Goal: Task Accomplishment & Management: Use online tool/utility

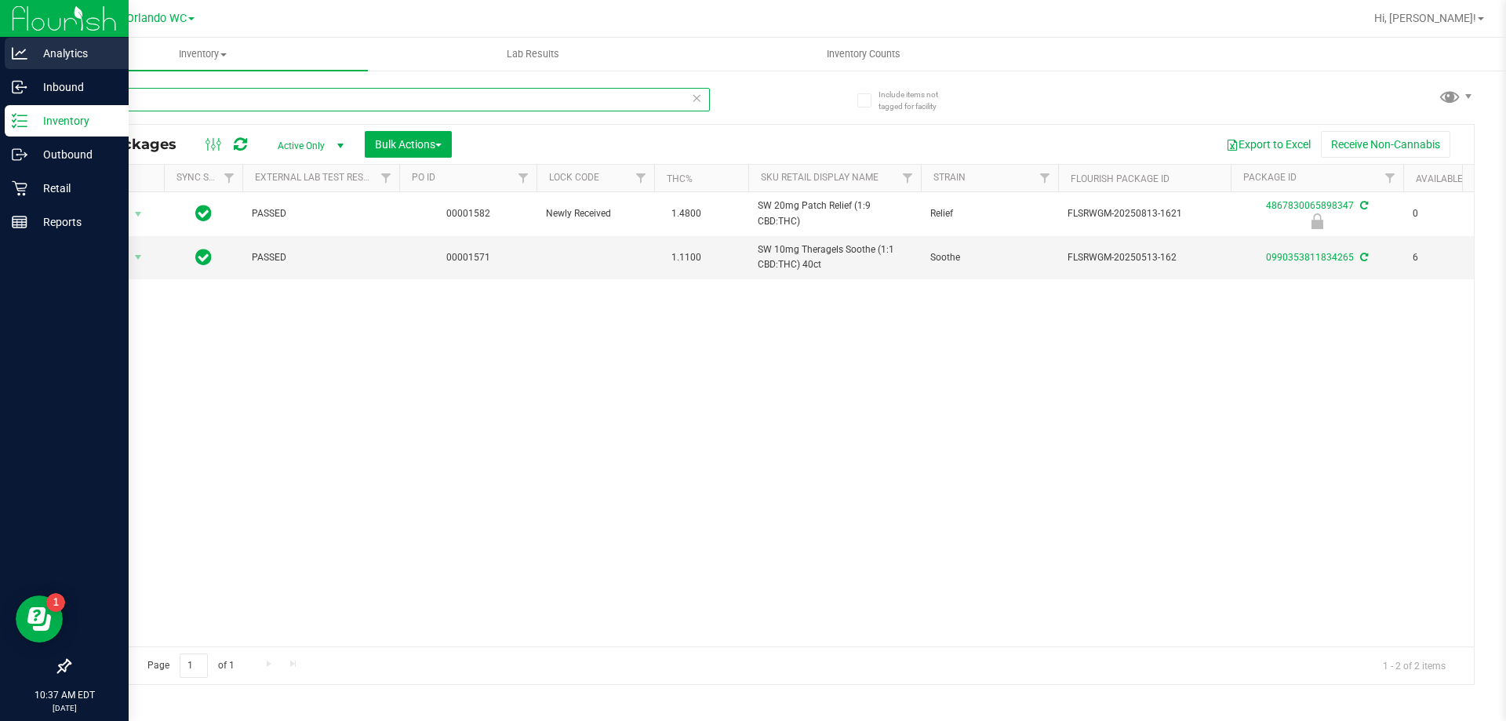
drag, startPoint x: 130, startPoint y: 95, endPoint x: 0, endPoint y: 67, distance: 133.2
click at [0, 69] on div "Analytics Inbound Inventory Outbound Retail Reports 10:37 AM EDT [DATE] 08/22 O…" at bounding box center [753, 360] width 1506 height 721
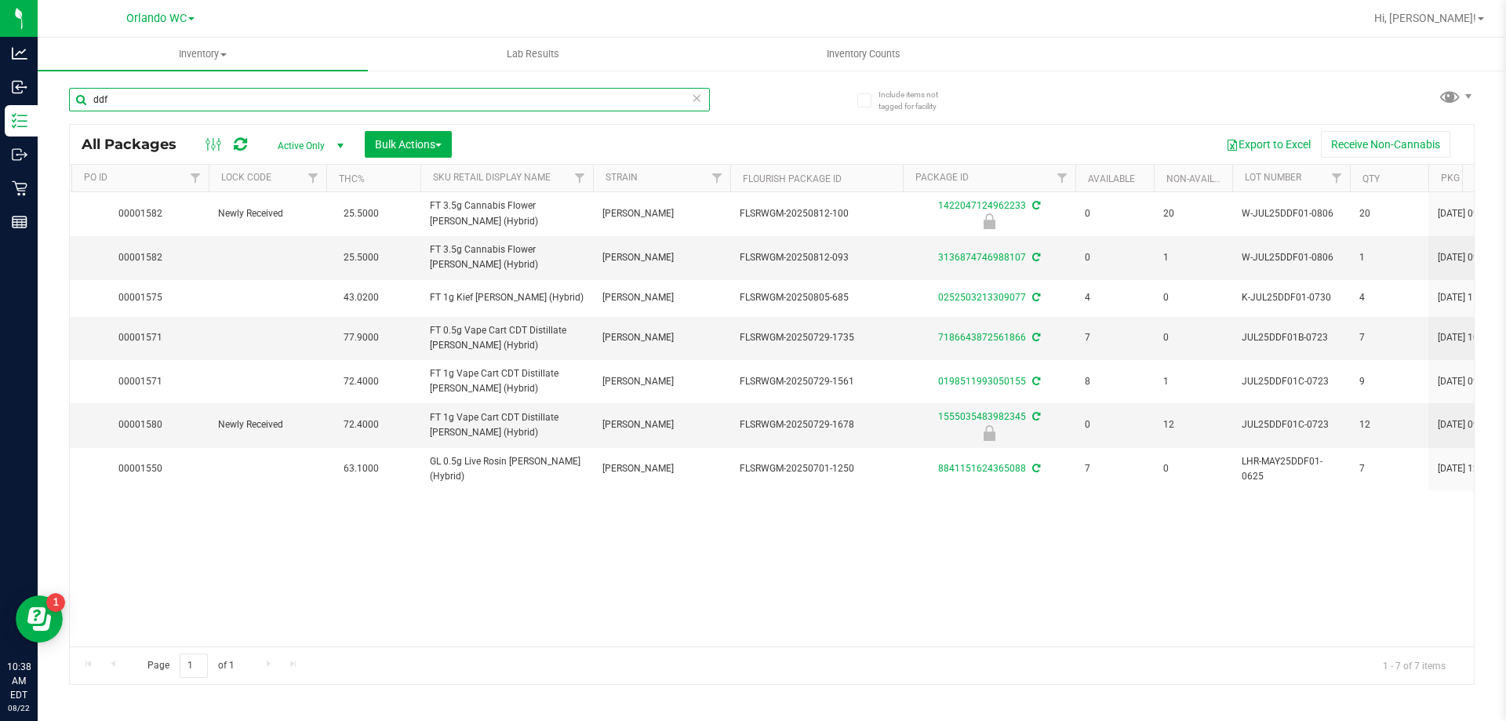
scroll to position [0, 336]
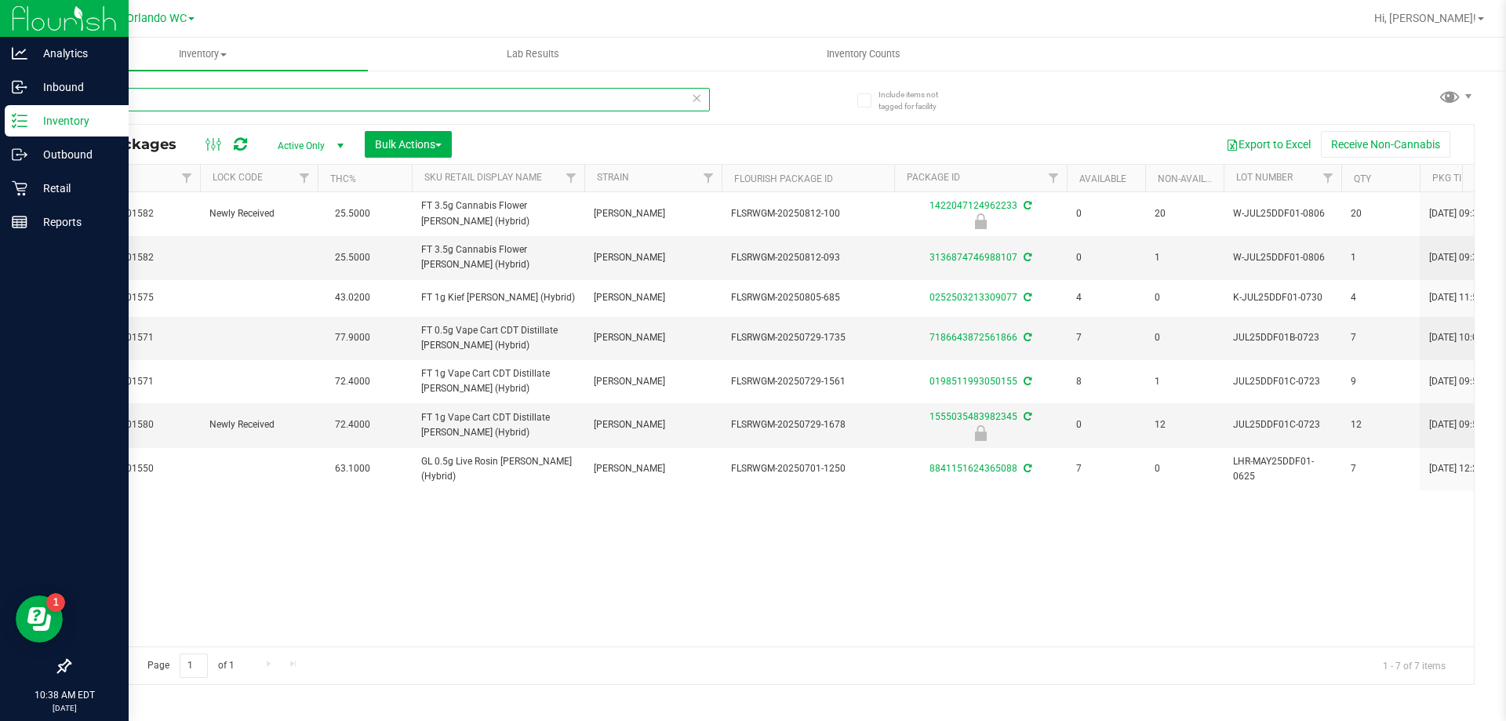
drag, startPoint x: 184, startPoint y: 104, endPoint x: 0, endPoint y: 108, distance: 183.6
click at [0, 105] on div "Analytics Inbound Inventory Outbound Retail Reports 10:38 AM EDT [DATE] 08/22 O…" at bounding box center [753, 360] width 1506 height 721
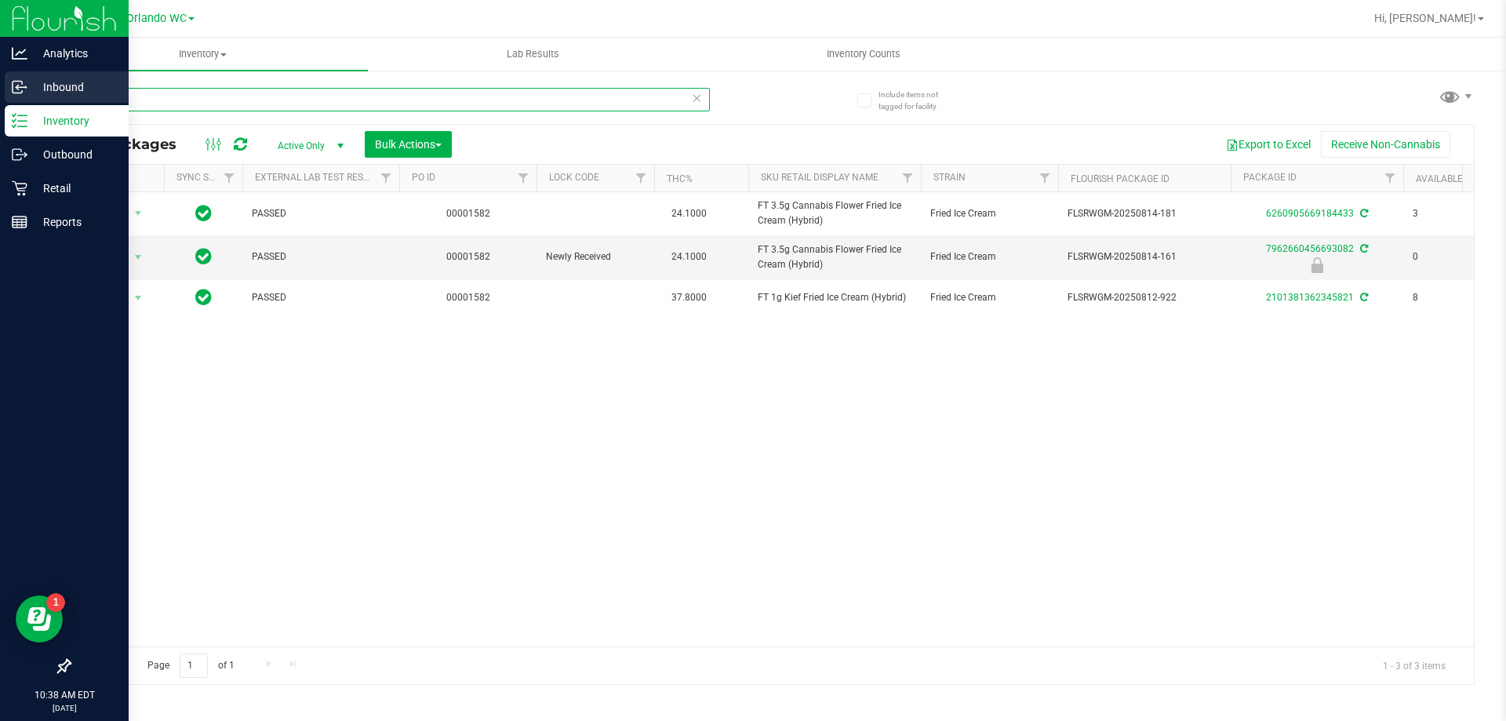
drag, startPoint x: 172, startPoint y: 104, endPoint x: 0, endPoint y: 95, distance: 172.0
click at [0, 95] on div "Analytics Inbound Inventory Outbound Retail Reports 10:38 AM EDT [DATE] 08/22 O…" at bounding box center [753, 360] width 1506 height 721
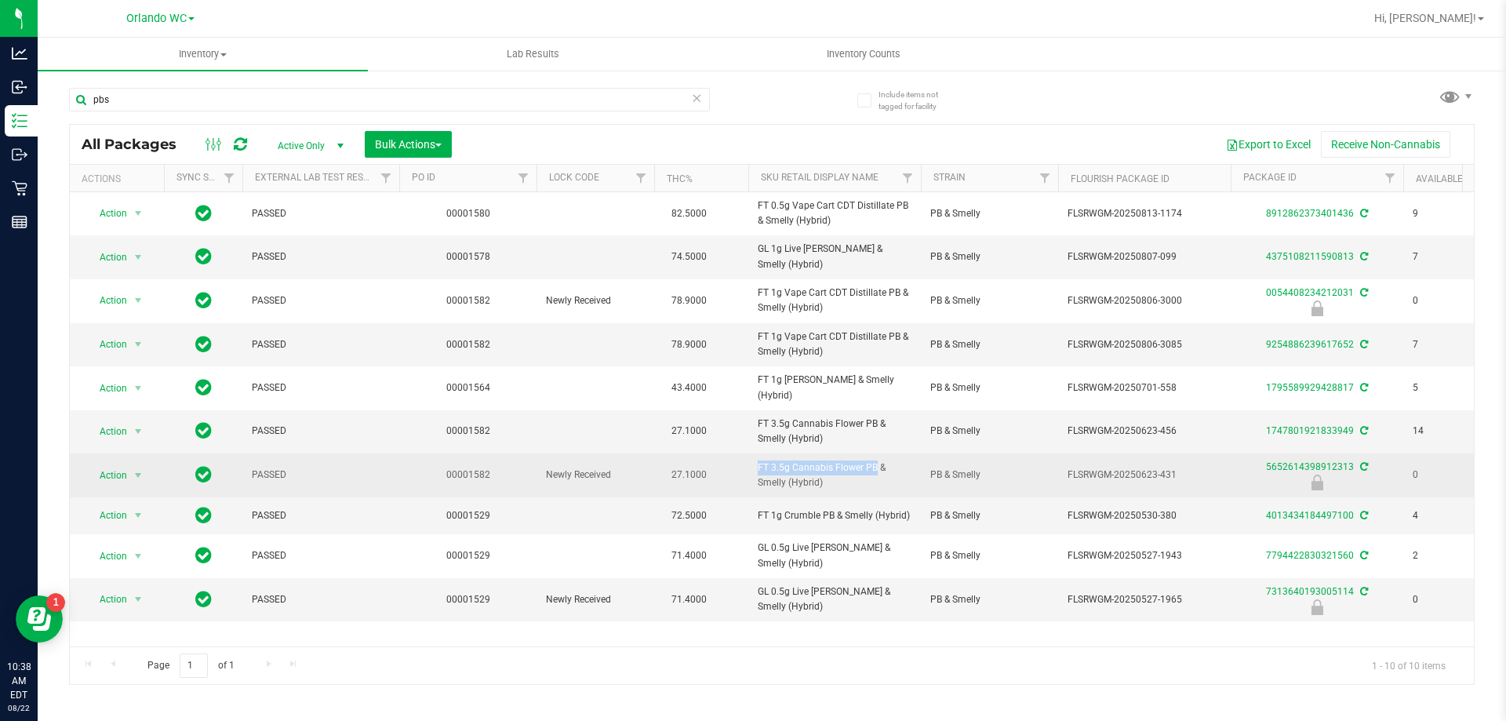
drag, startPoint x: 833, startPoint y: 468, endPoint x: 737, endPoint y: 453, distance: 96.8
click at [738, 453] on tr "Action Action Edit attributes Global inventory Locate package Package audit log…" at bounding box center [1219, 475] width 2298 height 44
drag, startPoint x: 793, startPoint y: 471, endPoint x: 723, endPoint y: 460, distance: 70.5
click at [723, 460] on tr "Action Action Edit attributes Global inventory Locate package Package audit log…" at bounding box center [1219, 475] width 2298 height 44
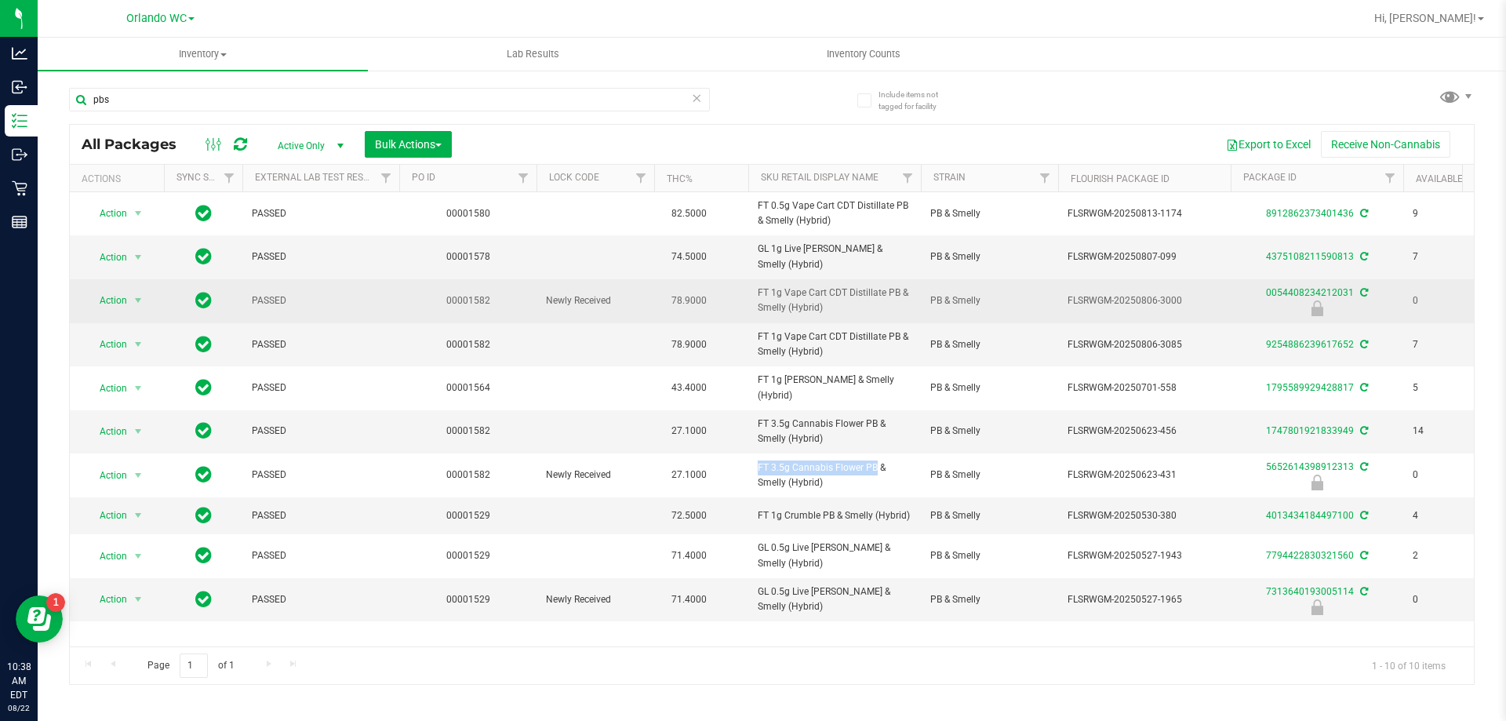
copy tr "FT 3.5g Cannabis Flower PB & Smelly (Hybrid)"
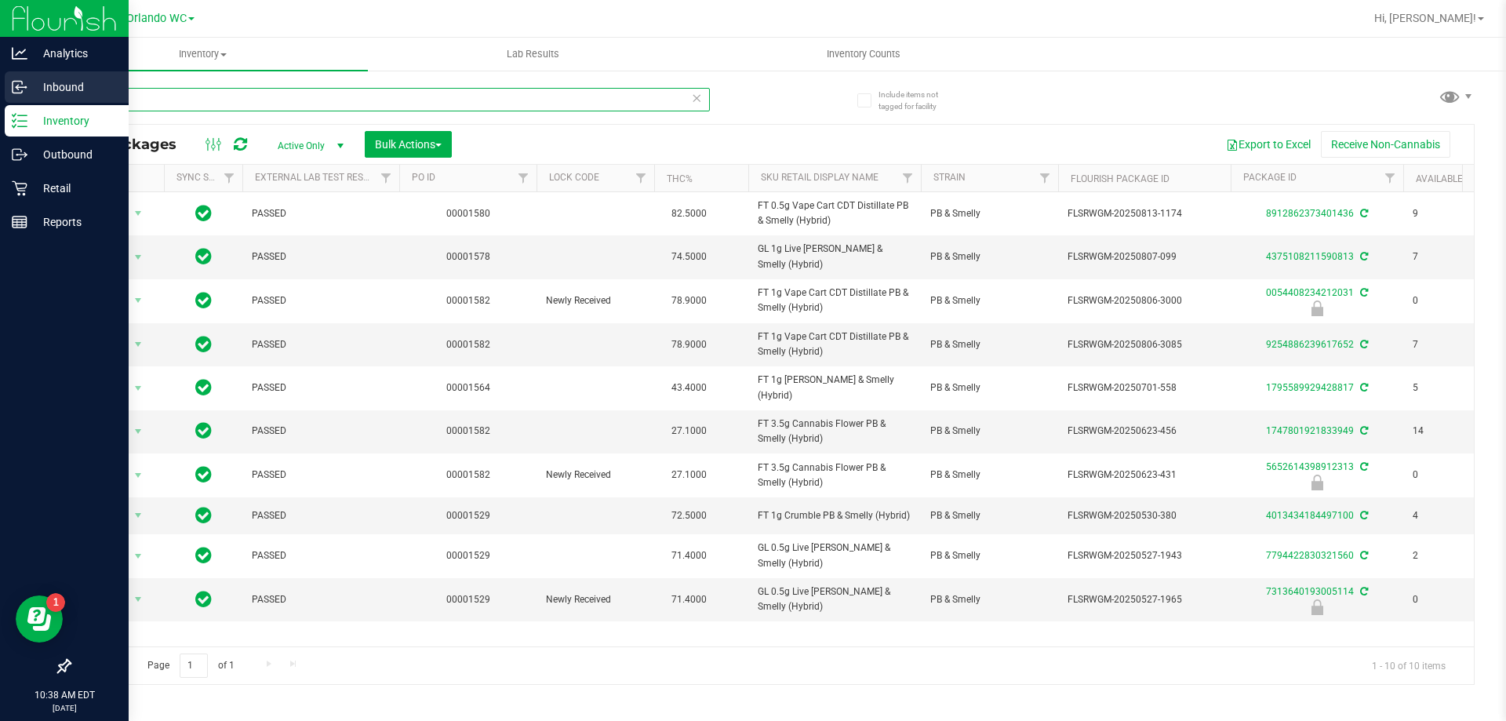
drag, startPoint x: 421, startPoint y: 89, endPoint x: 0, endPoint y: 89, distance: 421.1
click at [0, 89] on div "Analytics Inbound Inventory Outbound Retail Reports 10:38 AM EDT [DATE] 08/22 O…" at bounding box center [753, 360] width 1506 height 721
paste input "FT 3.5g Cannabis Flower PB & Smelly (Hybrid)"
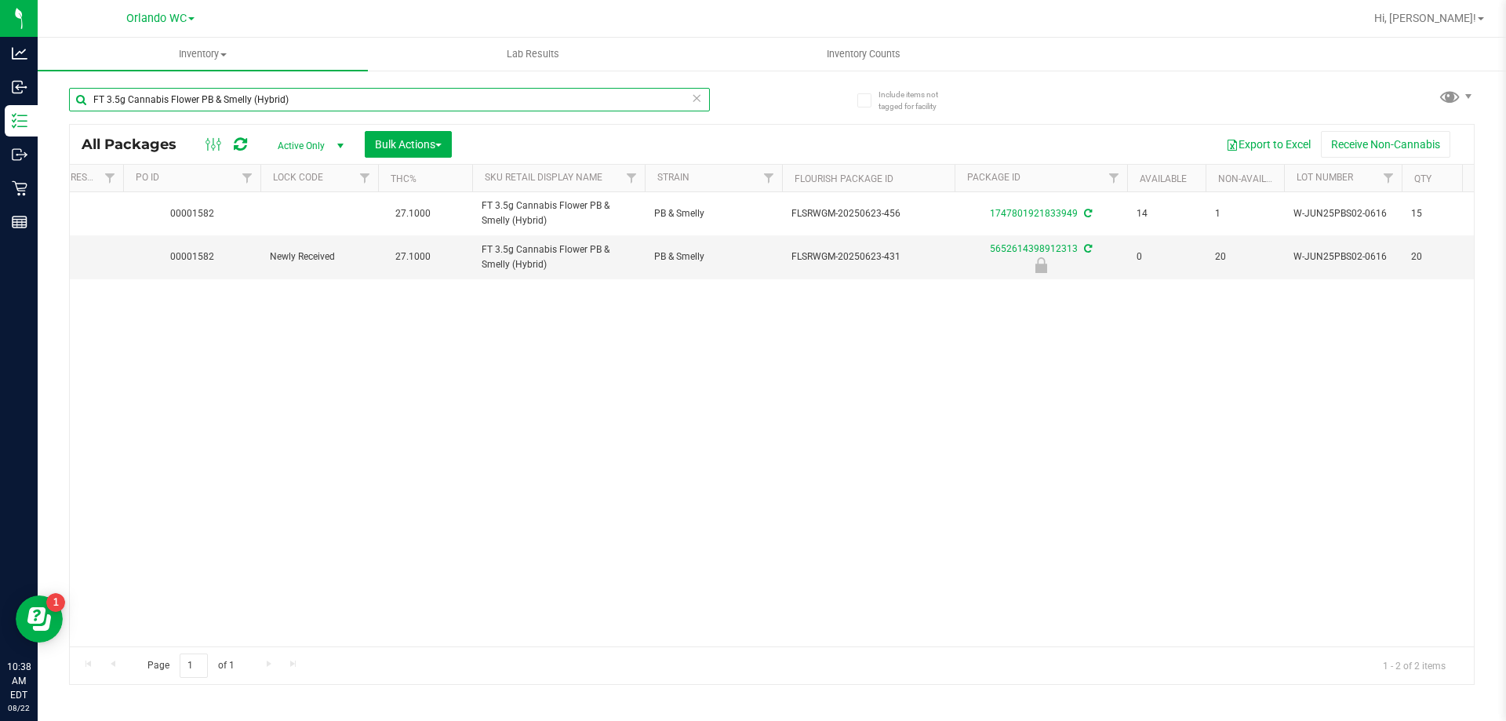
type input "FT 3.5g Cannabis Flower PB & Smelly (Hybrid)"
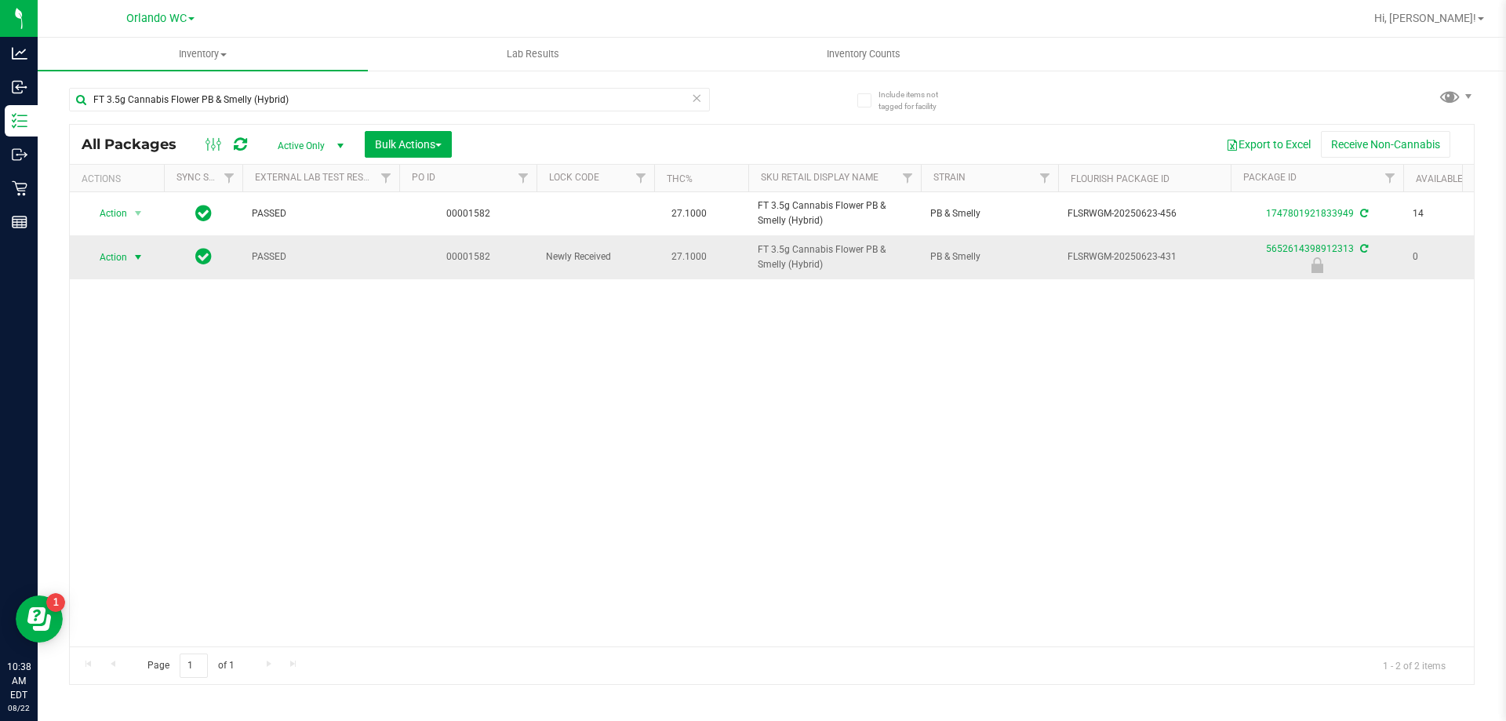
click at [132, 258] on span "select" at bounding box center [138, 257] width 13 height 13
click at [144, 431] on li "Unlock package" at bounding box center [136, 443] width 100 height 24
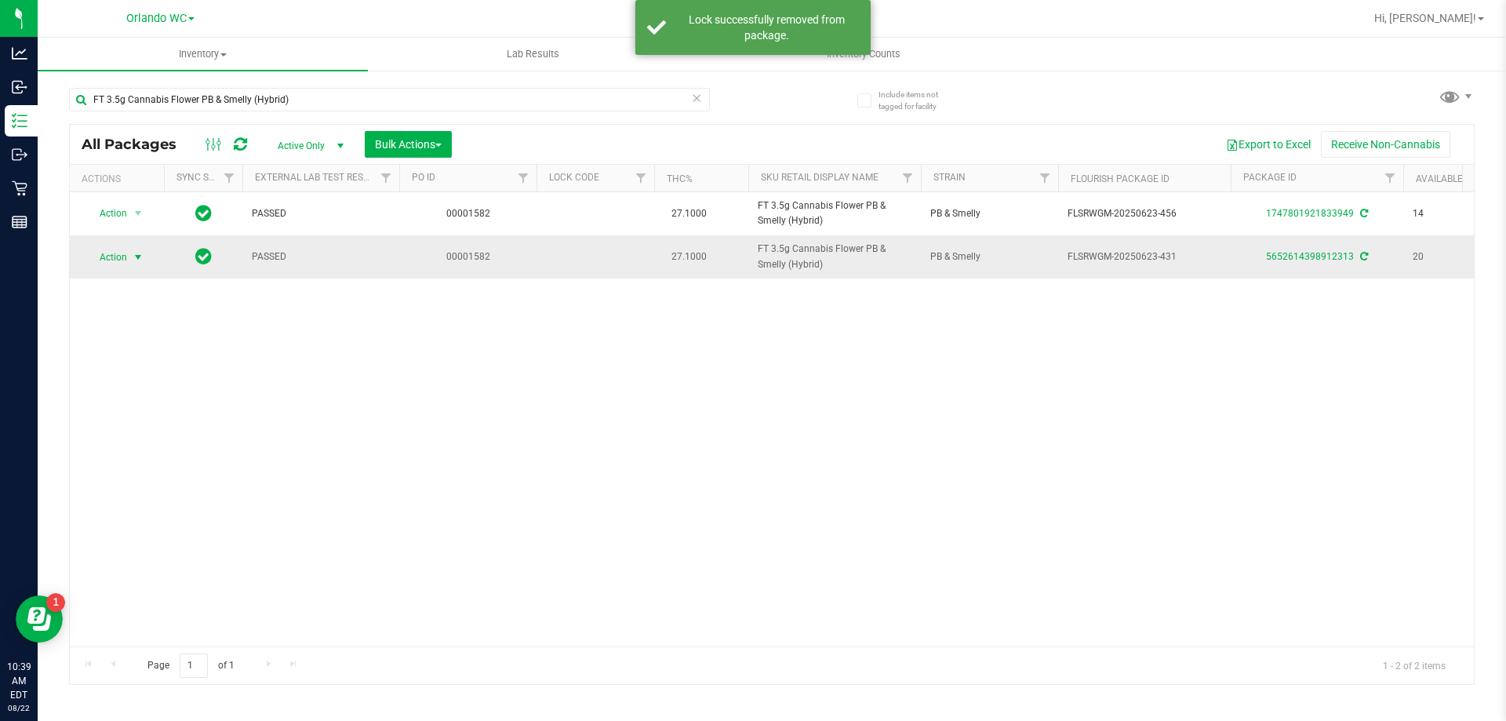
click at [119, 262] on span "Action" at bounding box center [106, 257] width 42 height 22
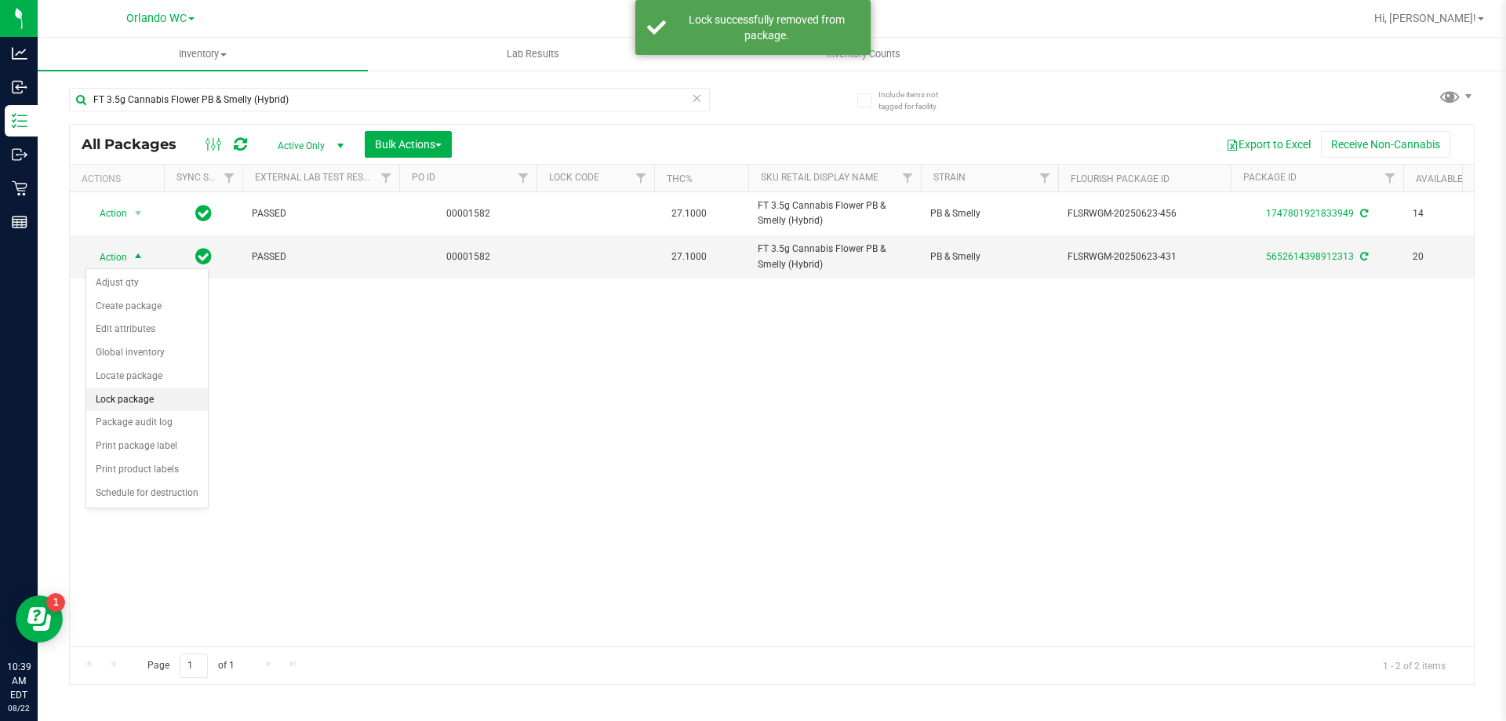
click at [137, 391] on li "Lock package" at bounding box center [147, 400] width 122 height 24
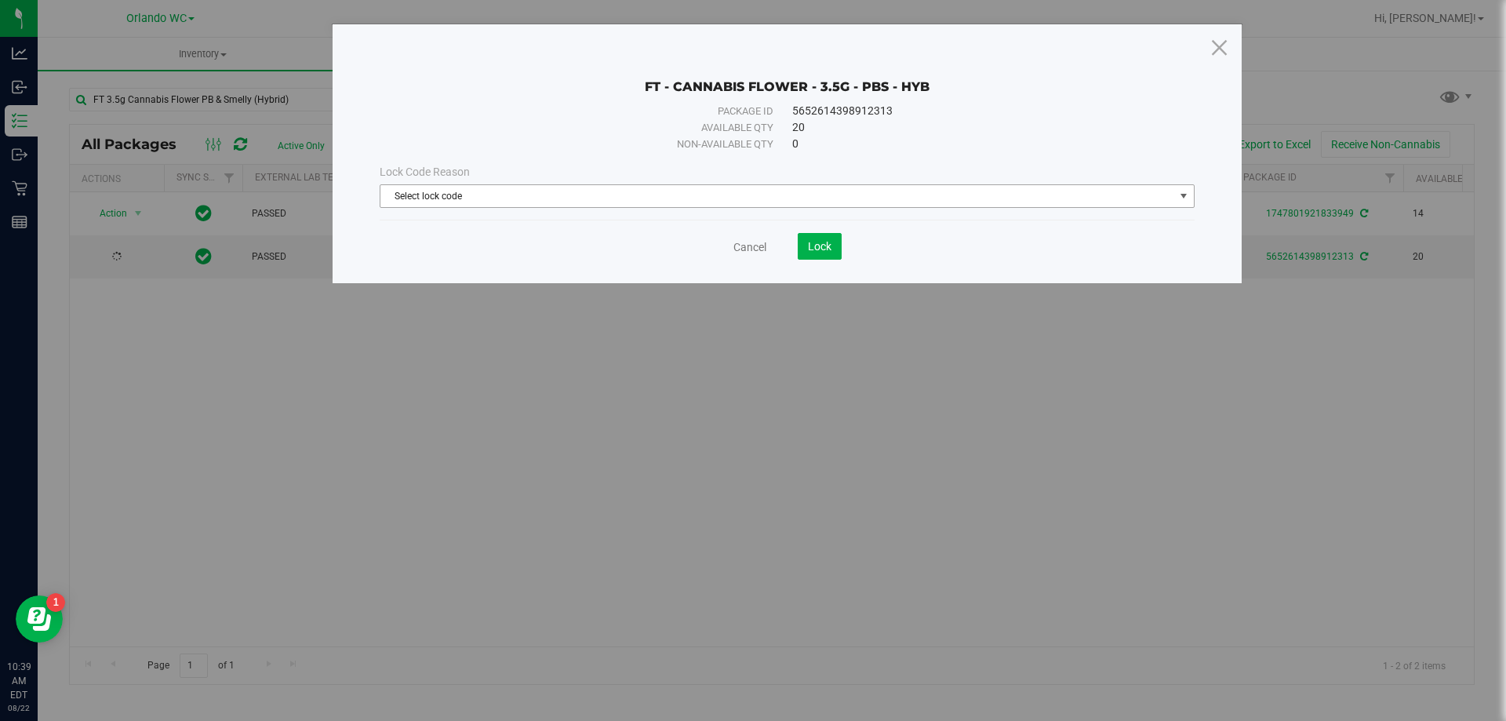
click at [502, 205] on span "Select lock code" at bounding box center [777, 196] width 794 height 22
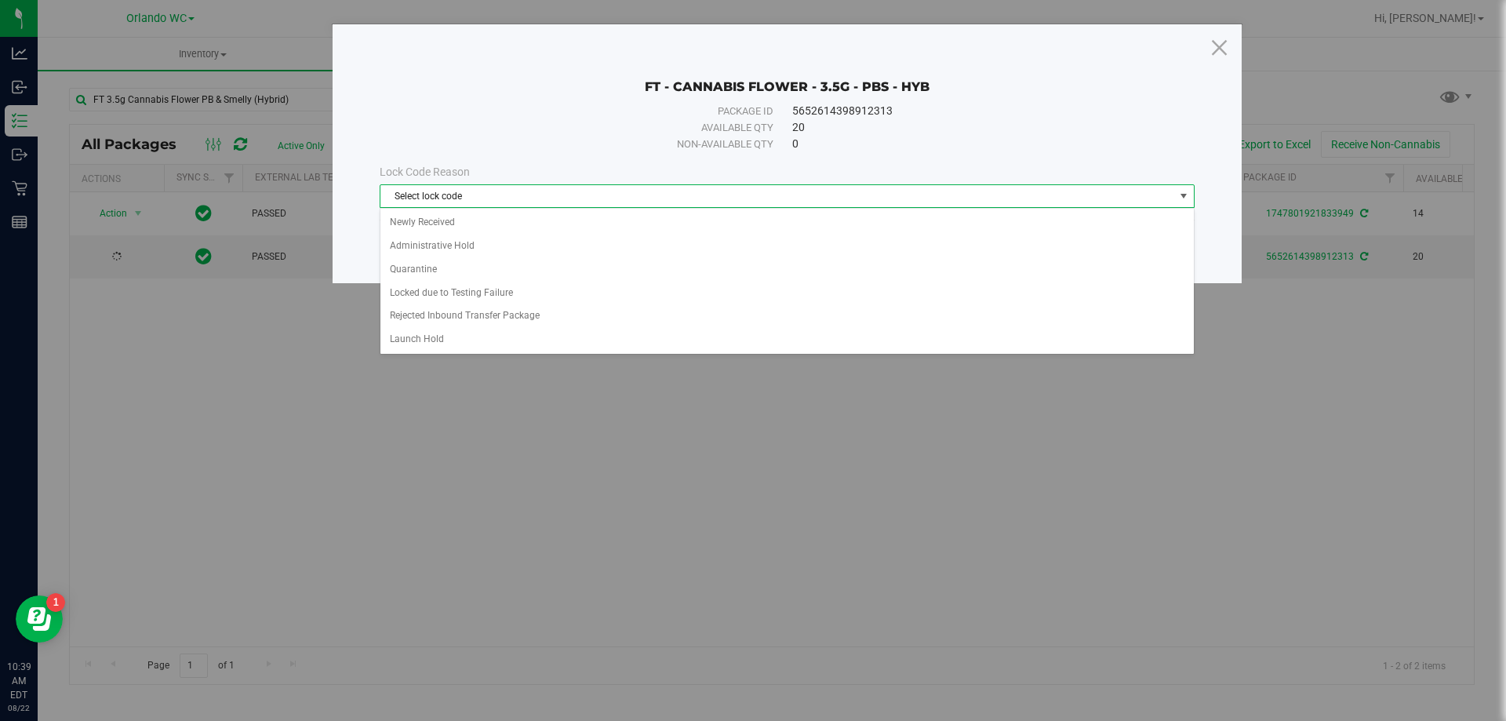
drag, startPoint x: 502, startPoint y: 205, endPoint x: 445, endPoint y: 334, distance: 140.8
click at [445, 333] on li "Launch Hold" at bounding box center [786, 340] width 813 height 24
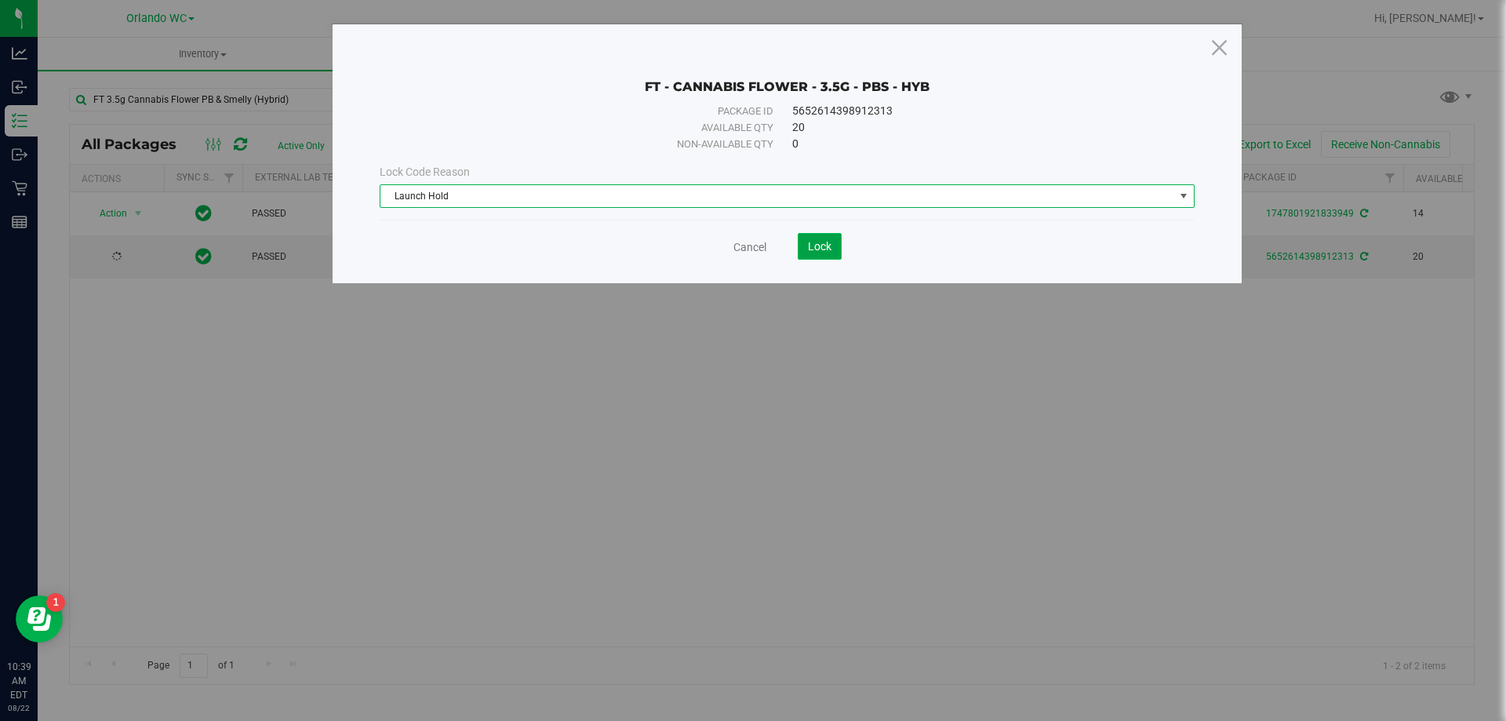
click at [800, 252] on button "Lock" at bounding box center [820, 246] width 44 height 27
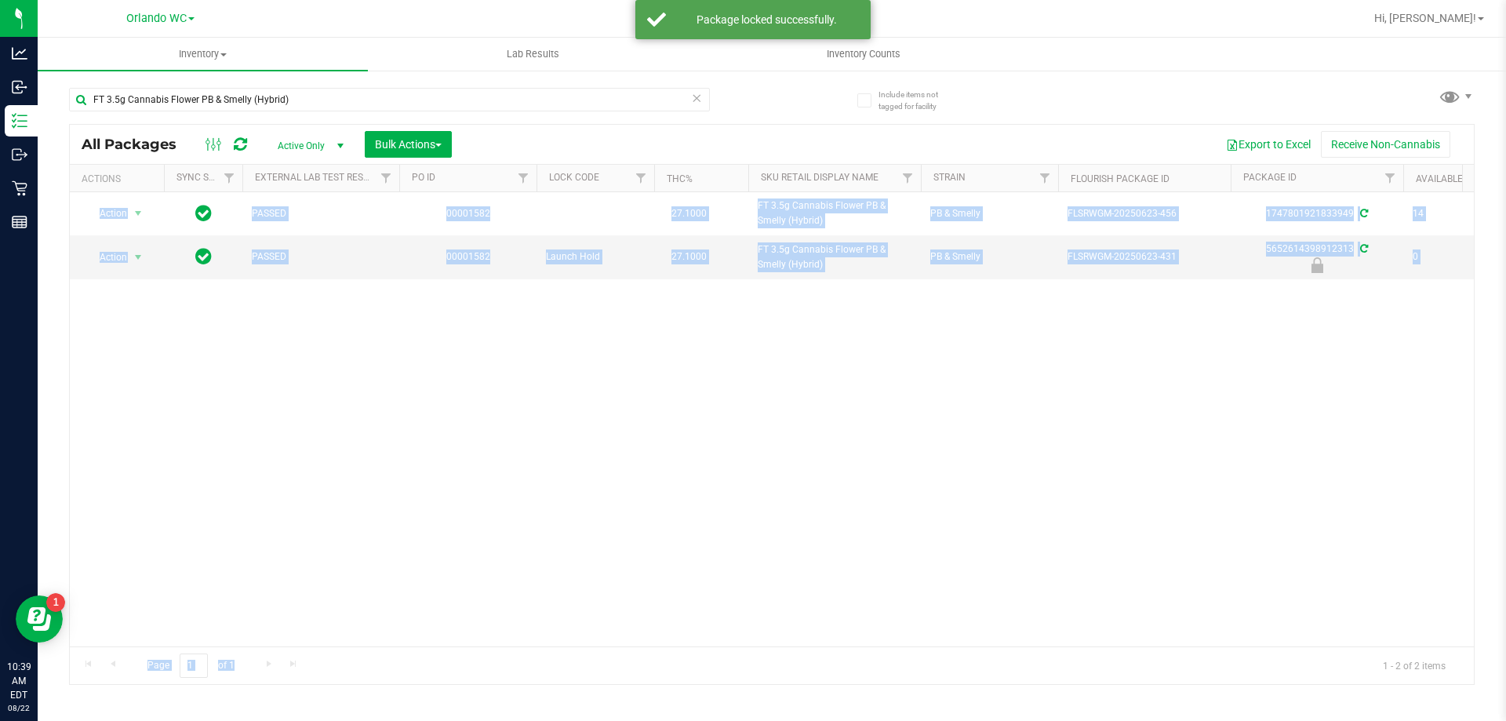
drag, startPoint x: 667, startPoint y: 645, endPoint x: 773, endPoint y: 595, distance: 117.2
click at [758, 631] on div "All Packages Active Only Active Only Lab Samples Locked All External Internal B…" at bounding box center [771, 404] width 1405 height 561
click at [774, 594] on div "Action Action Adjust qty Create package Edit attributes Global inventory Locate…" at bounding box center [772, 419] width 1404 height 454
click at [757, 607] on div "Action Action Adjust qty Create package Edit attributes Global inventory Locate…" at bounding box center [772, 419] width 1404 height 454
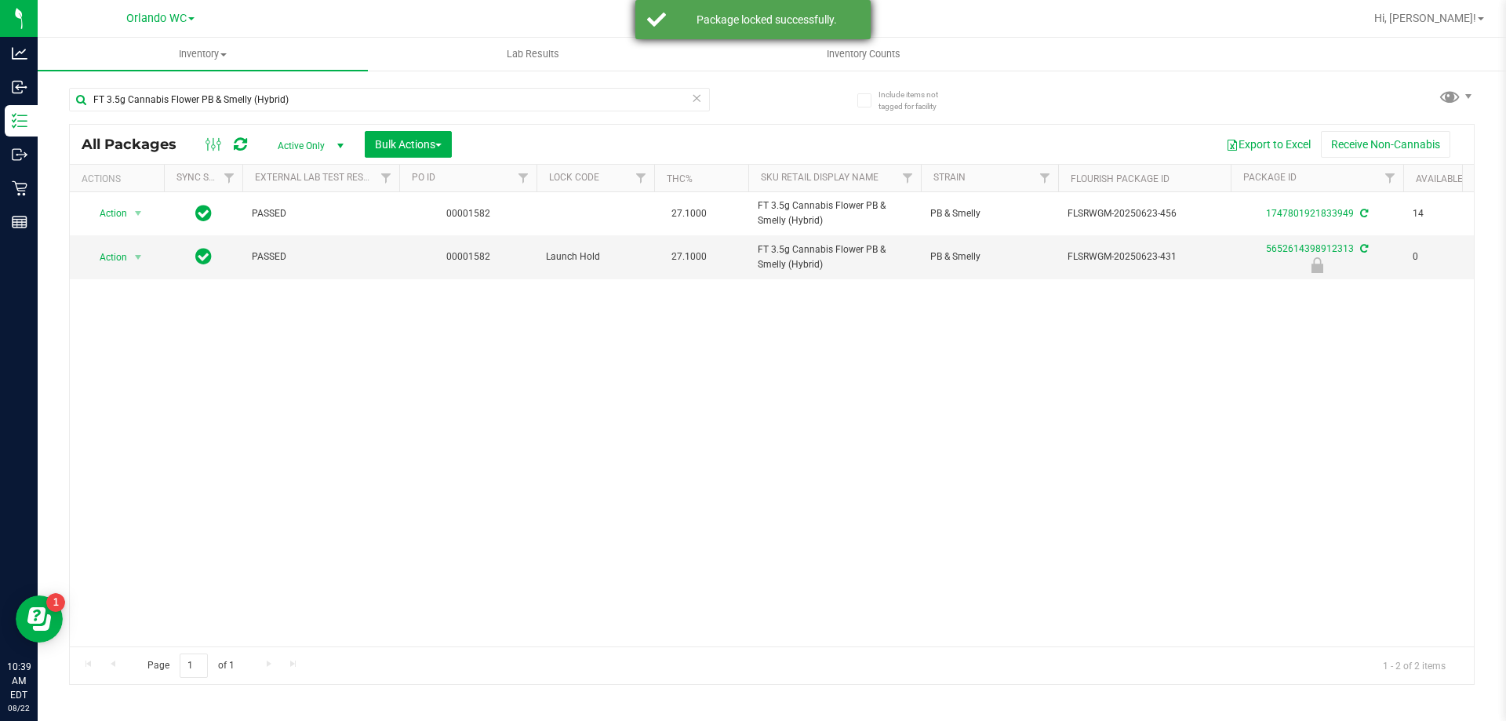
click at [820, 23] on div "Package locked successfully." at bounding box center [766, 20] width 184 height 16
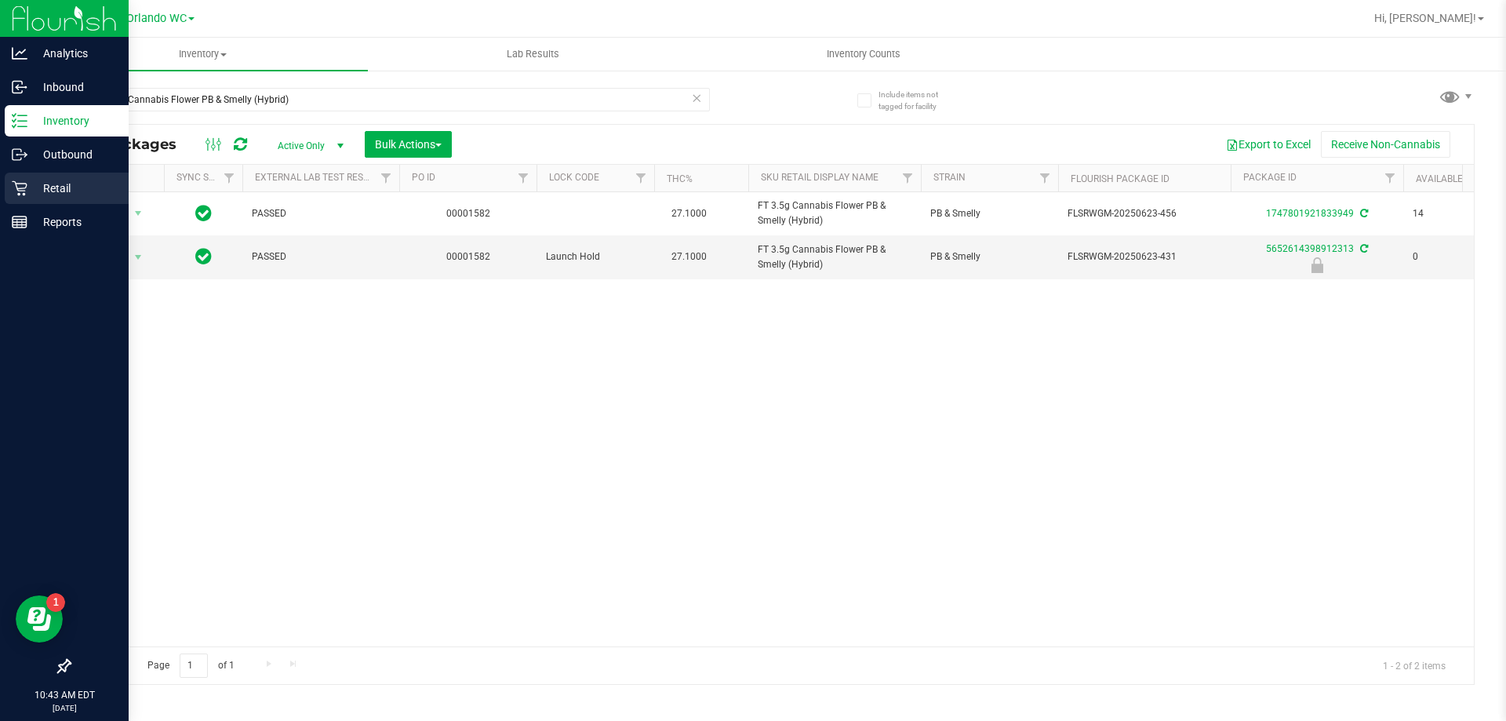
click at [16, 190] on icon at bounding box center [20, 188] width 16 height 16
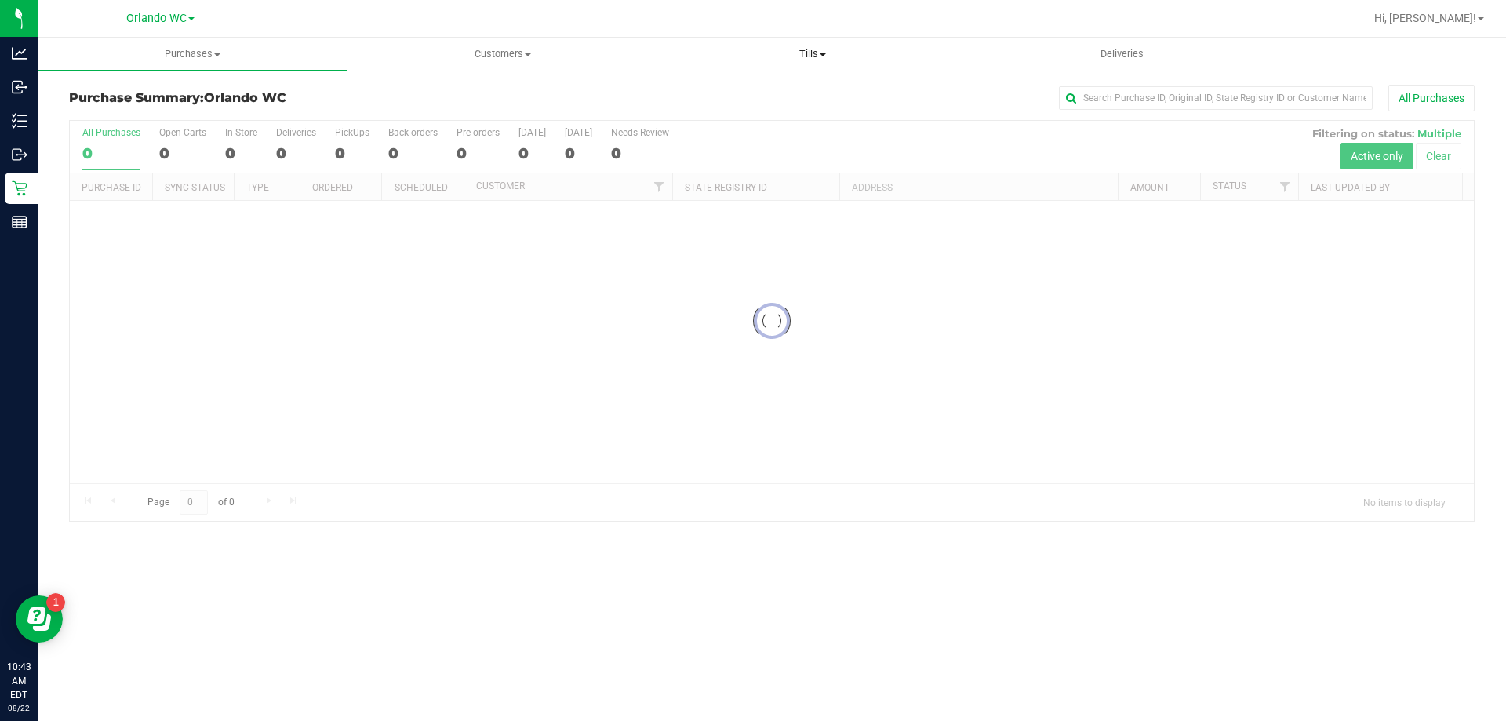
click at [784, 55] on span "Tills" at bounding box center [812, 54] width 308 height 14
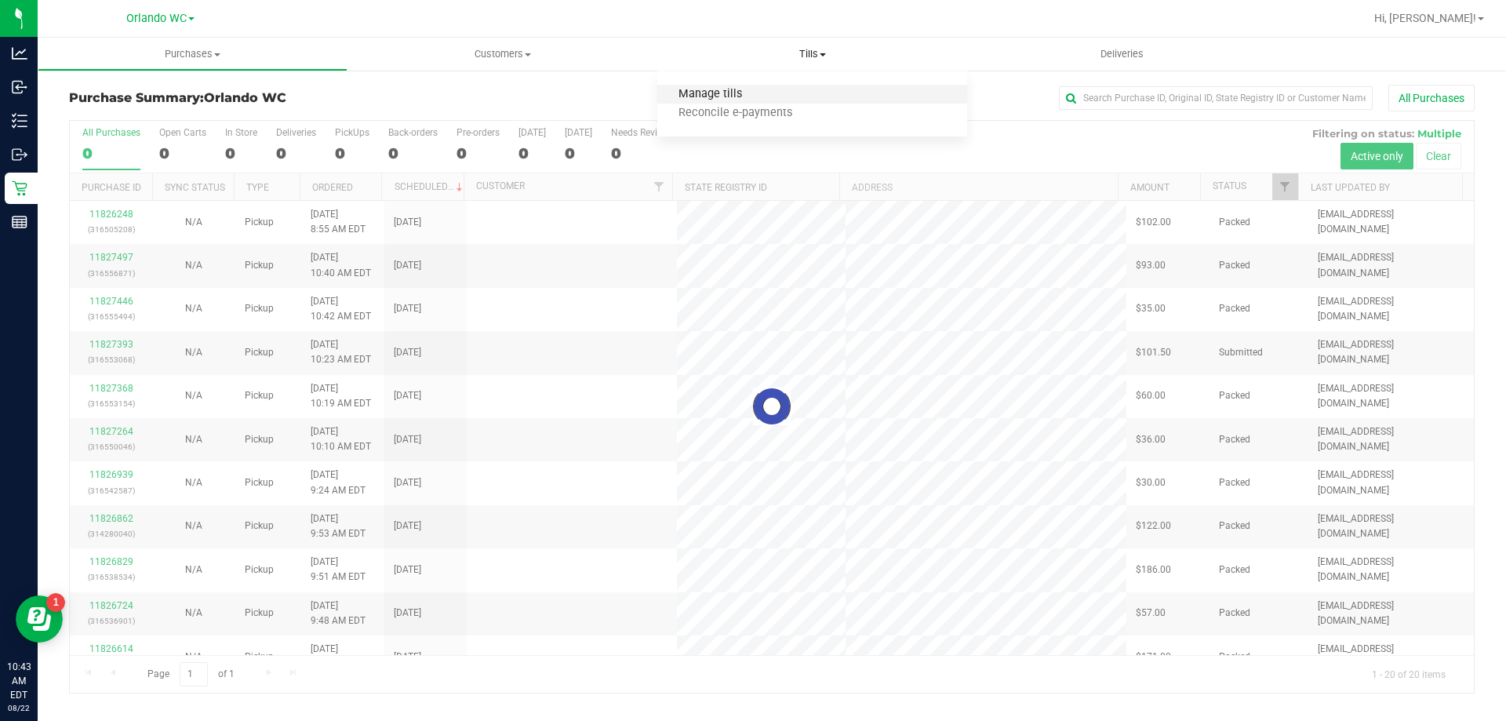
click at [713, 93] on span "Manage tills" at bounding box center [710, 94] width 106 height 13
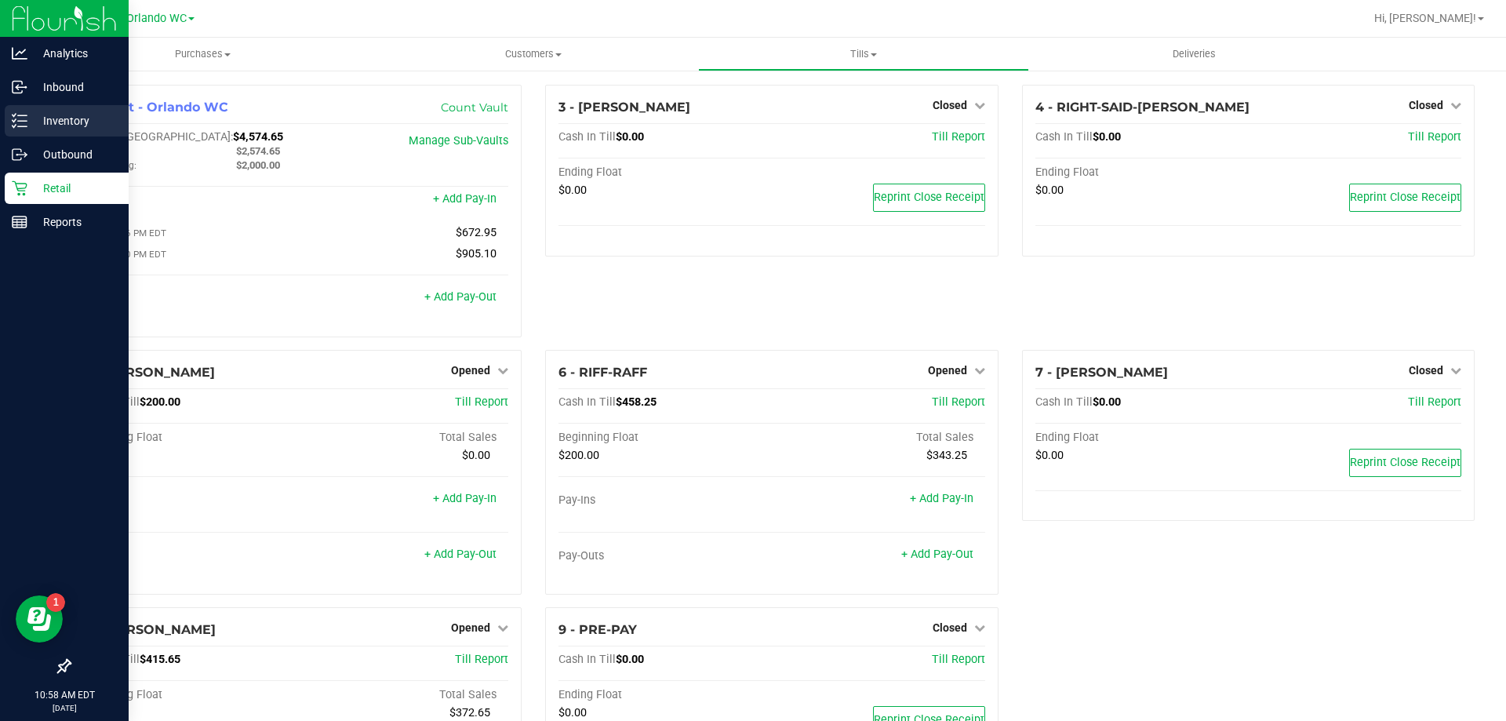
click at [16, 122] on icon at bounding box center [20, 121] width 16 height 16
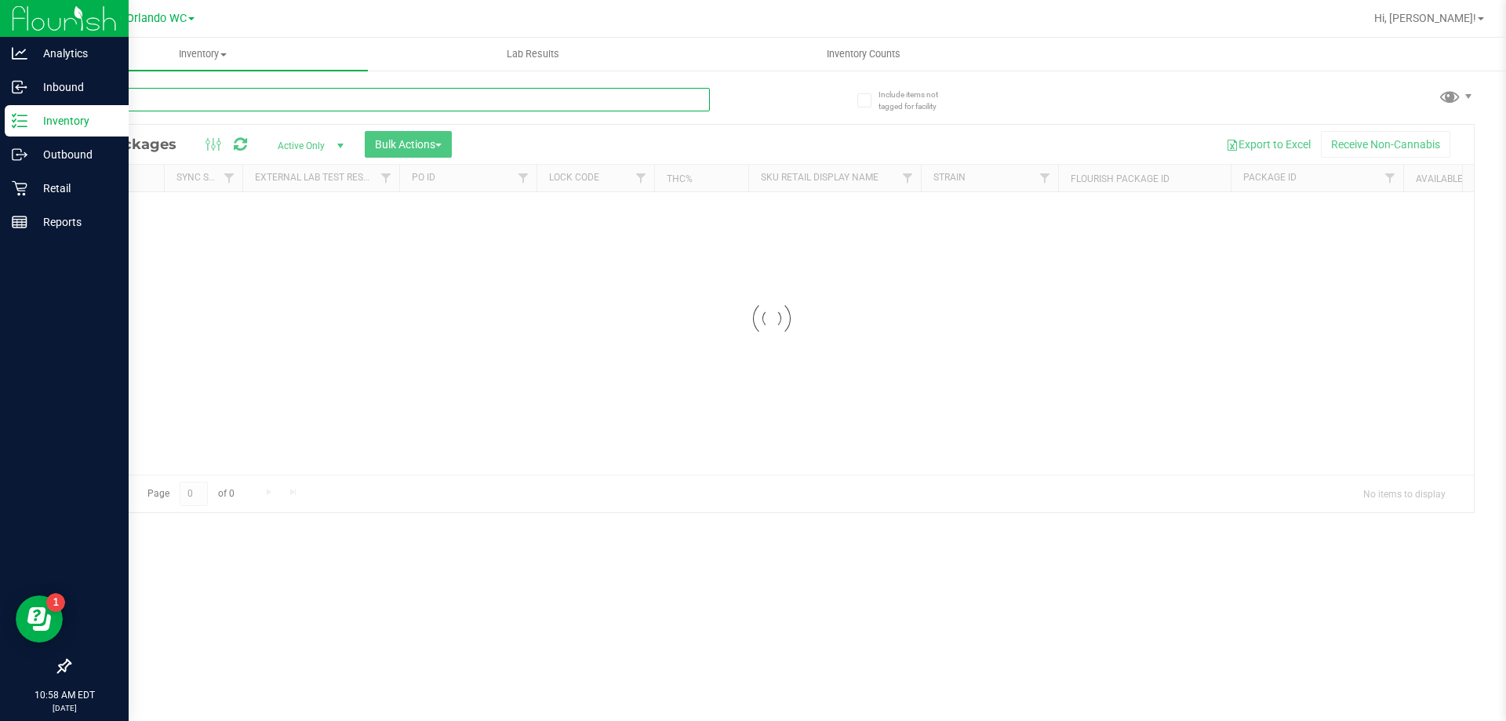
drag, startPoint x: 215, startPoint y: 110, endPoint x: 209, endPoint y: 94, distance: 16.9
click at [209, 95] on input "text" at bounding box center [389, 100] width 641 height 24
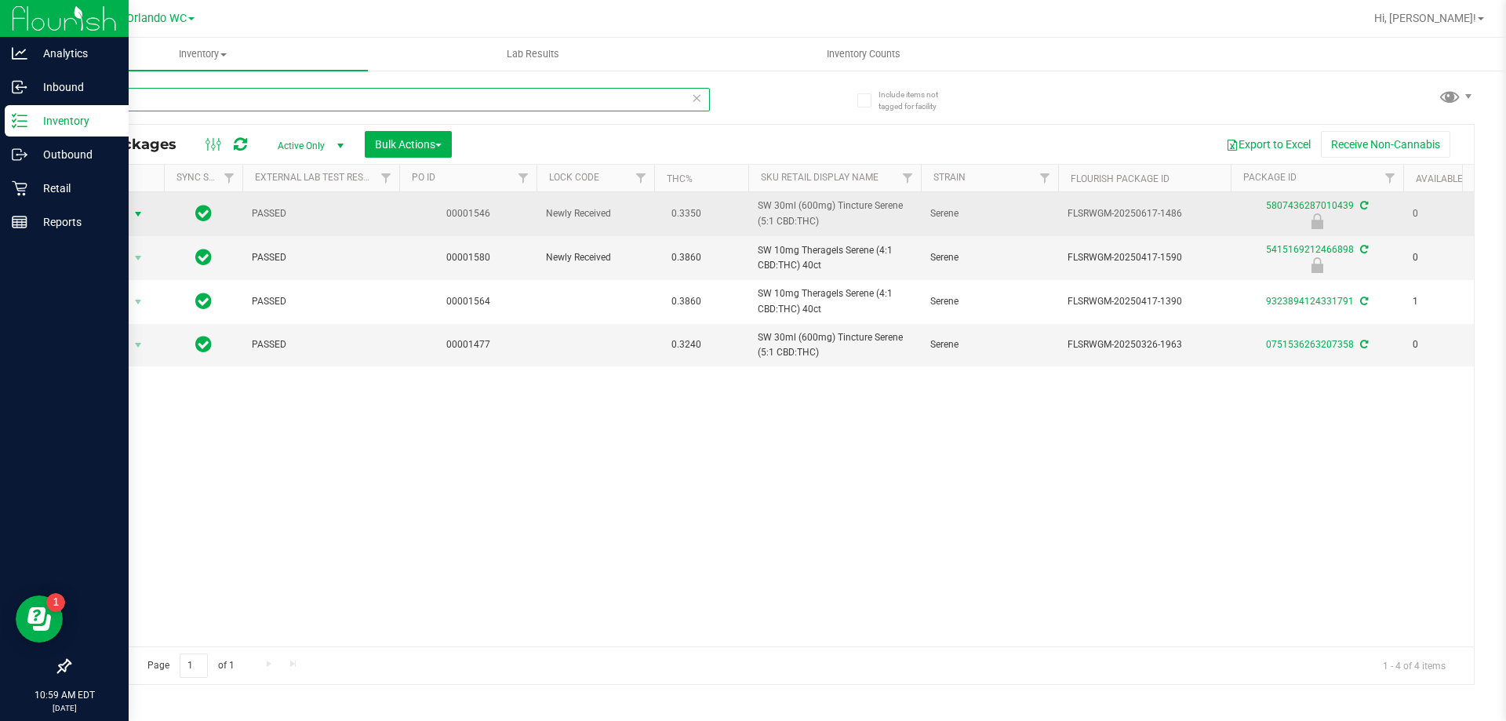
type input "serene"
click at [145, 208] on span "select" at bounding box center [139, 214] width 20 height 22
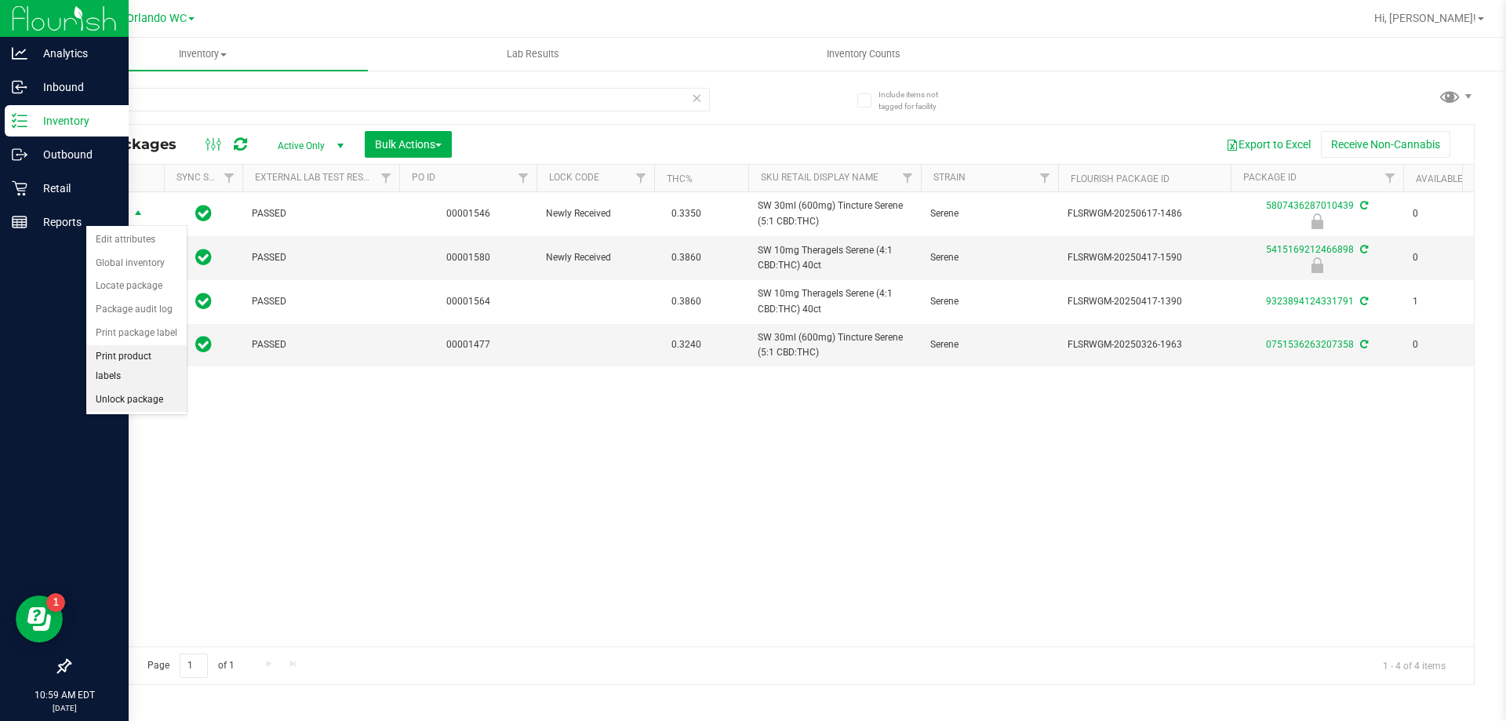
click at [125, 388] on li "Unlock package" at bounding box center [136, 400] width 100 height 24
